Goal: Task Accomplishment & Management: Use online tool/utility

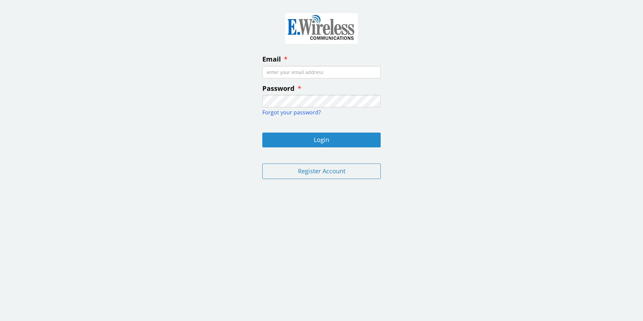
type input "[PERSON_NAME][EMAIL_ADDRESS][PERSON_NAME][DOMAIN_NAME]"
click at [357, 136] on button "Login" at bounding box center [321, 139] width 118 height 15
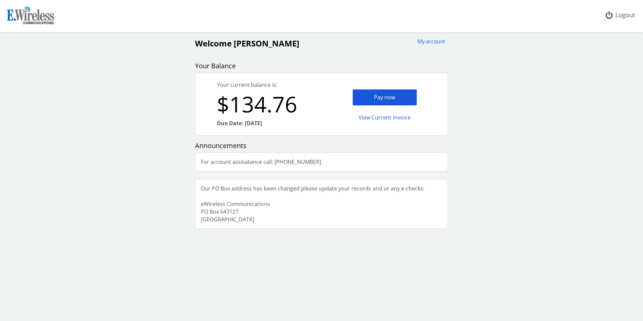
click at [413, 98] on div "Pay now" at bounding box center [384, 97] width 65 height 16
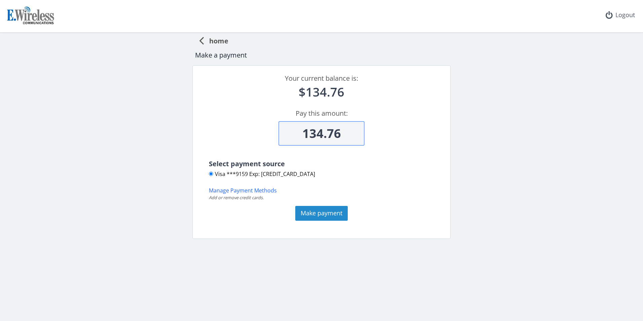
click at [313, 215] on button "Make payment" at bounding box center [321, 213] width 52 height 15
click at [324, 216] on button "Make payment" at bounding box center [321, 213] width 52 height 15
click at [312, 212] on button "Make payment" at bounding box center [321, 213] width 52 height 15
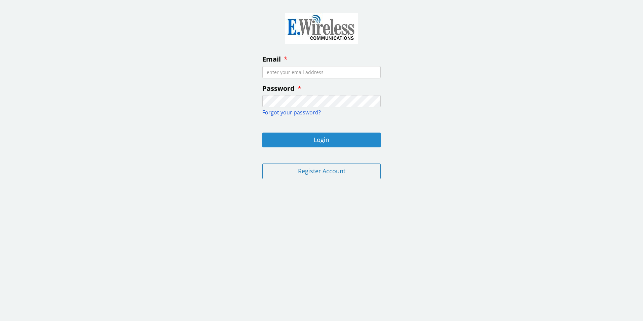
type input "[PERSON_NAME][EMAIL_ADDRESS][PERSON_NAME][DOMAIN_NAME]"
click at [315, 140] on button "Login" at bounding box center [321, 139] width 118 height 15
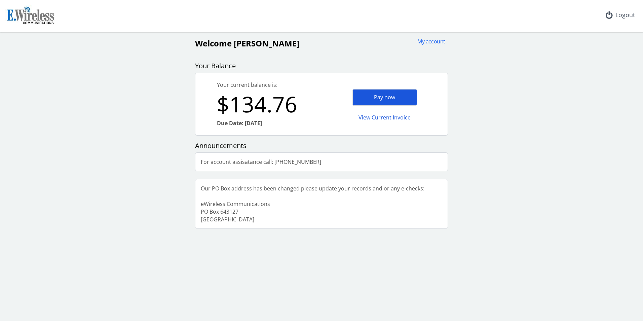
click at [396, 100] on div "Pay now" at bounding box center [384, 97] width 65 height 16
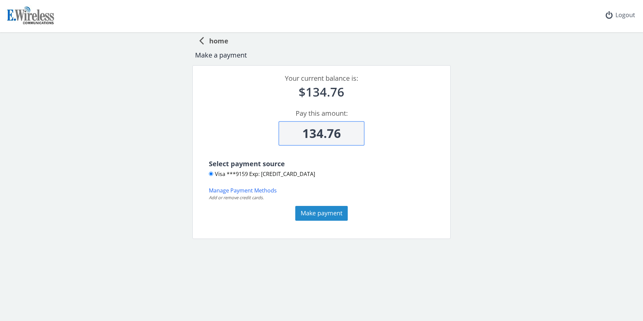
click at [325, 213] on button "Make payment" at bounding box center [321, 213] width 52 height 15
